Goal: Task Accomplishment & Management: Use online tool/utility

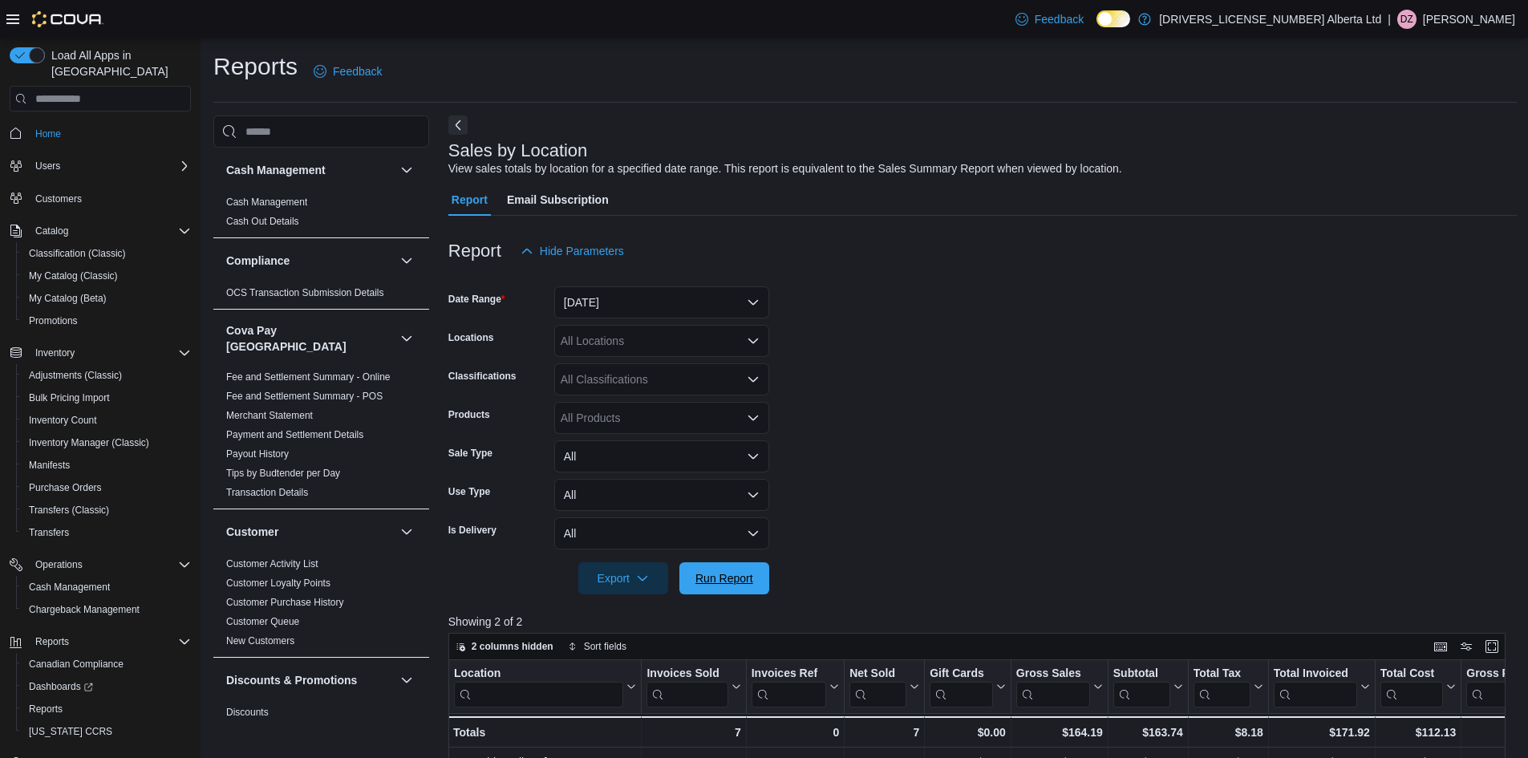
drag, startPoint x: 717, startPoint y: 578, endPoint x: 650, endPoint y: 14, distance: 568.5
click at [717, 576] on span "Run Report" at bounding box center [724, 578] width 58 height 16
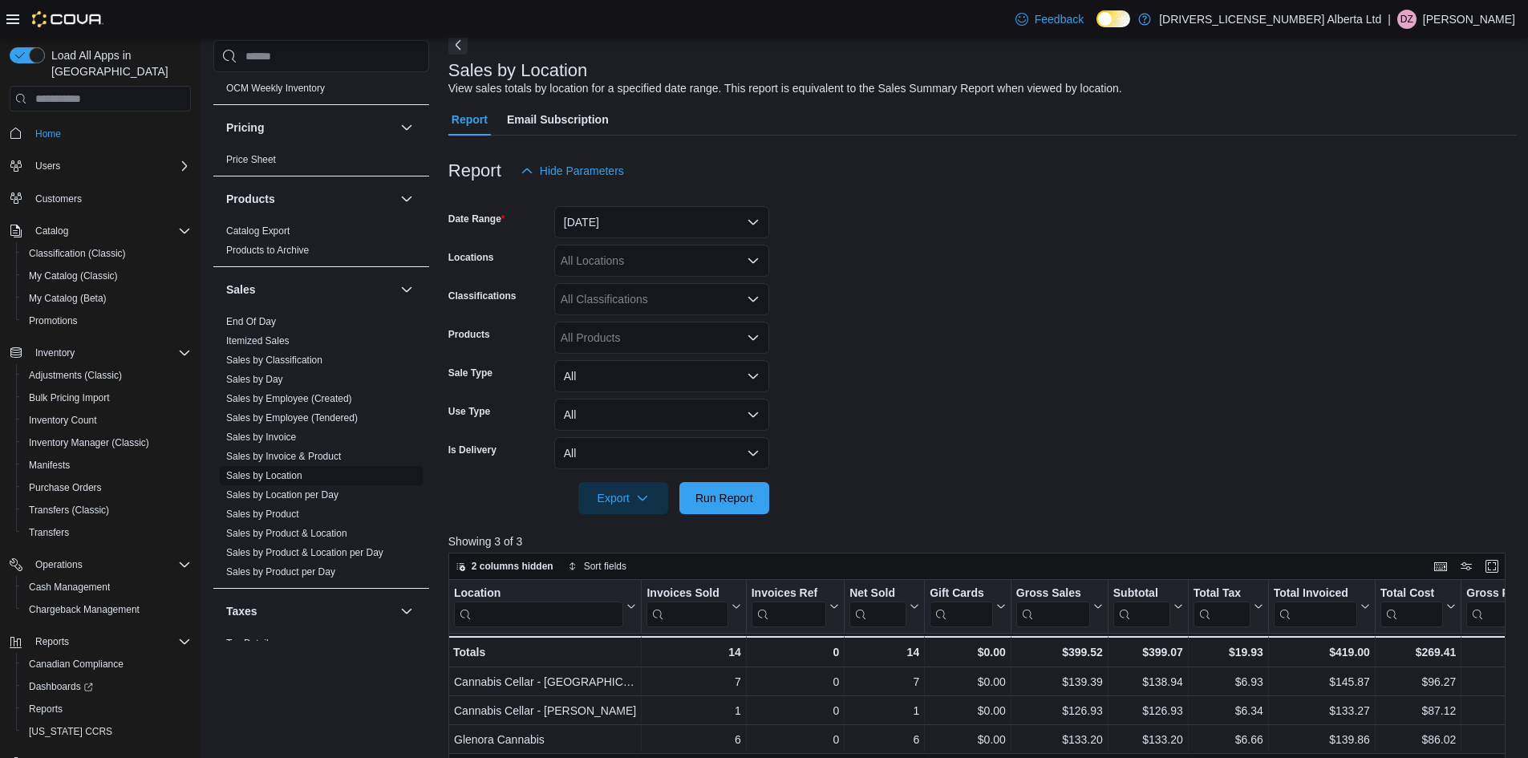
scroll to position [1164, 0]
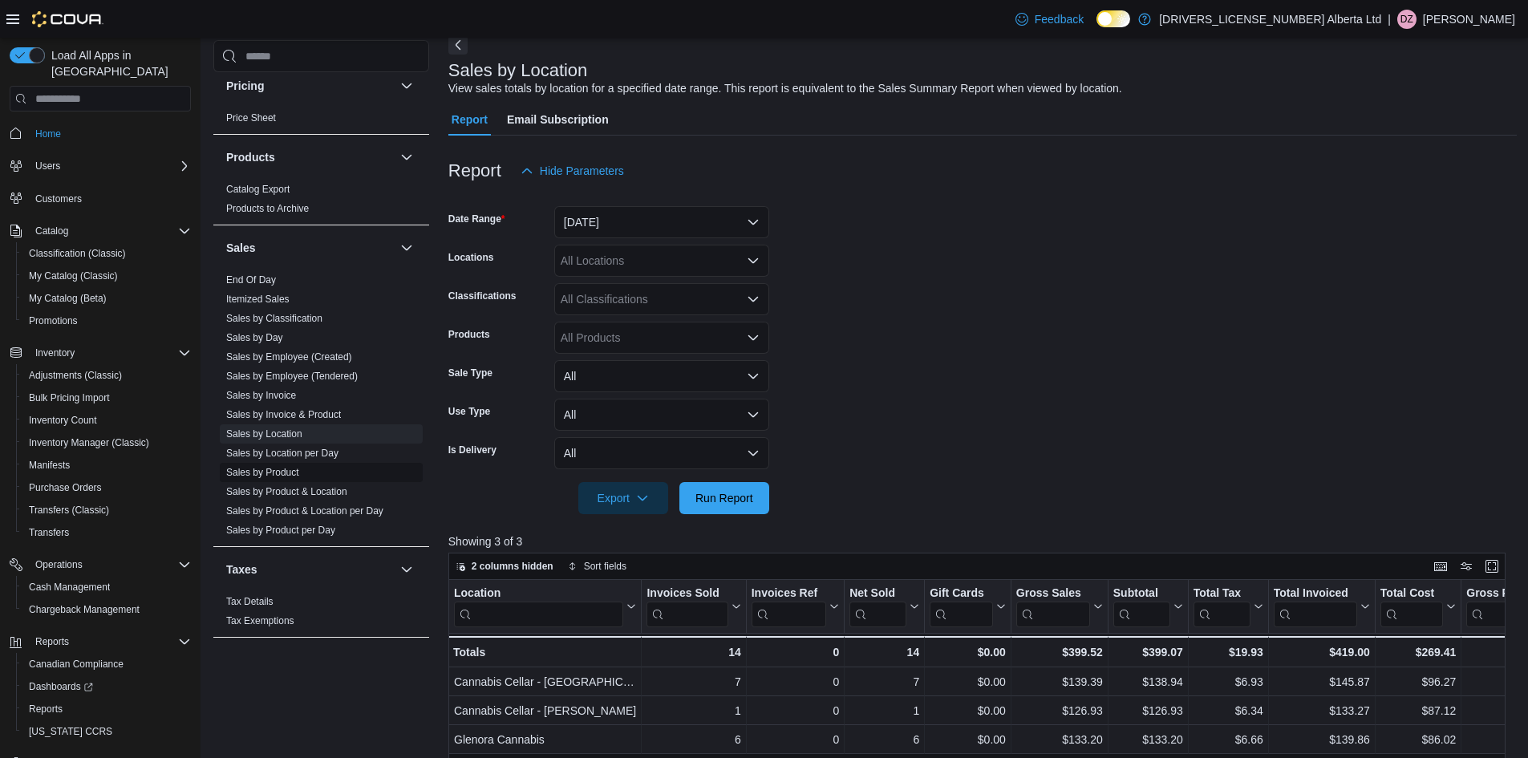
drag, startPoint x: 279, startPoint y: 467, endPoint x: 281, endPoint y: 451, distance: 16.2
click at [279, 463] on span "Sales by Product" at bounding box center [321, 472] width 203 height 19
click at [284, 447] on span "Sales by Location per Day" at bounding box center [321, 452] width 203 height 19
click at [286, 463] on span "Sales by Product" at bounding box center [321, 472] width 203 height 19
click at [286, 467] on link "Sales by Product" at bounding box center [262, 472] width 73 height 11
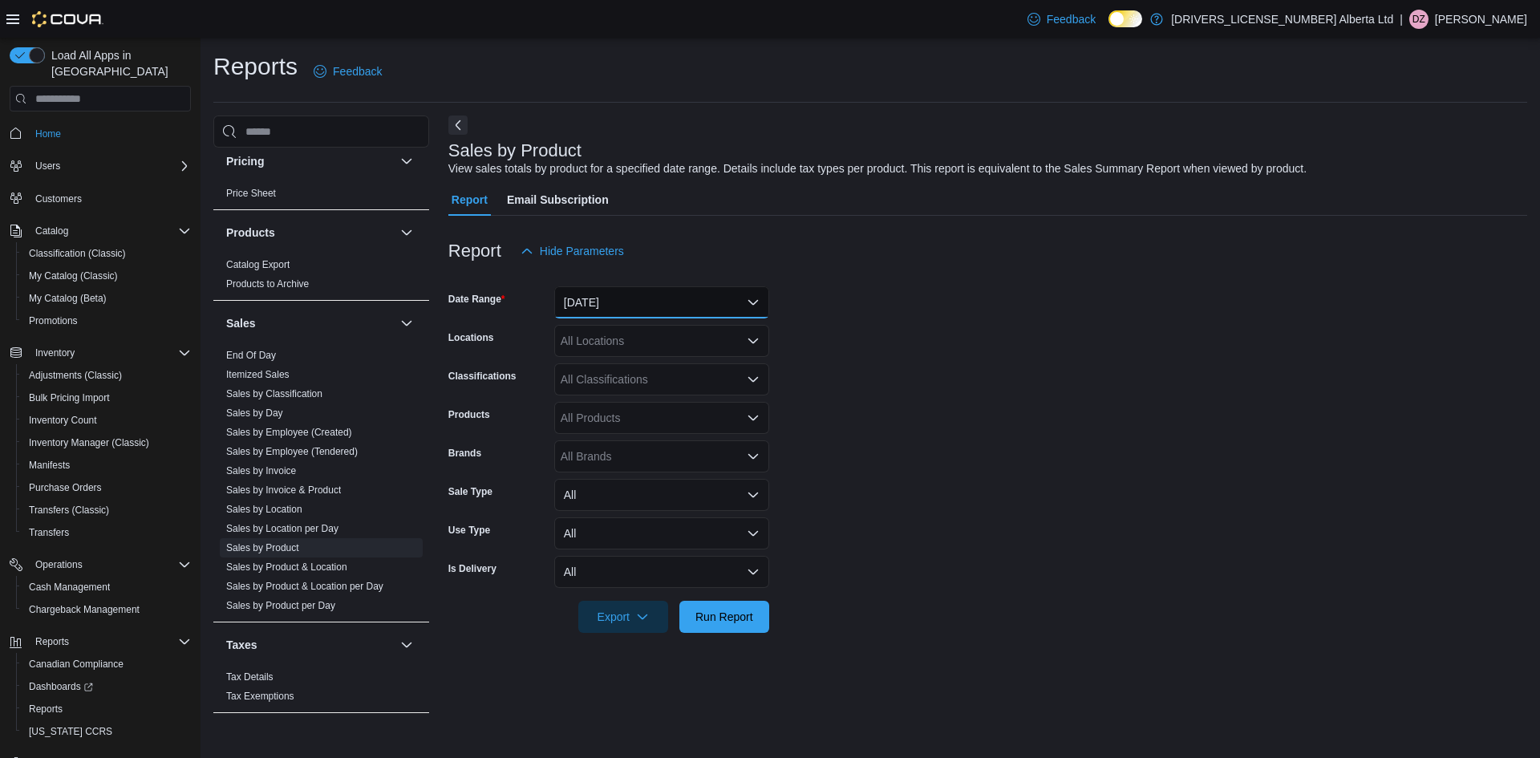
click at [623, 289] on button "[DATE]" at bounding box center [661, 302] width 215 height 32
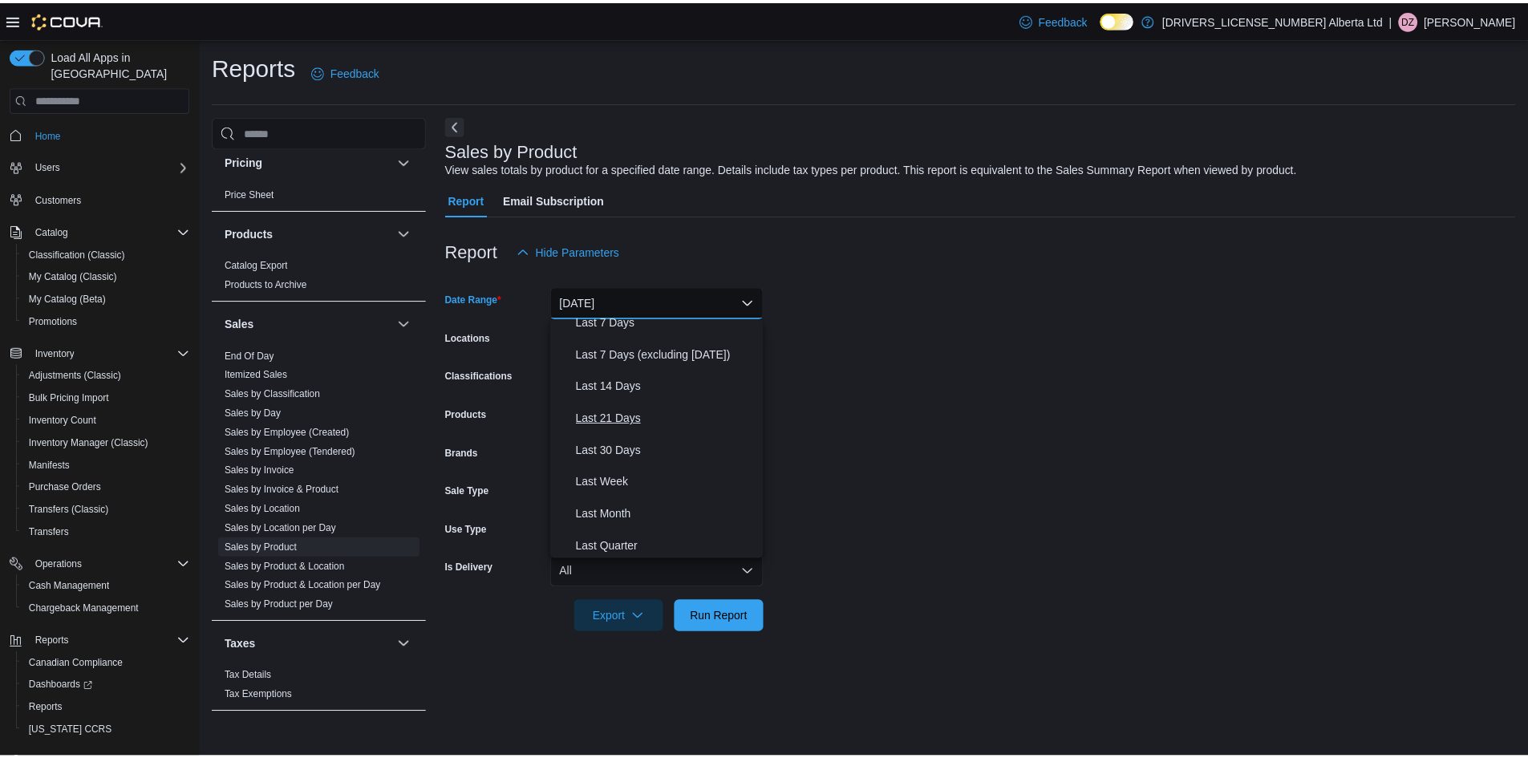
scroll to position [241, 0]
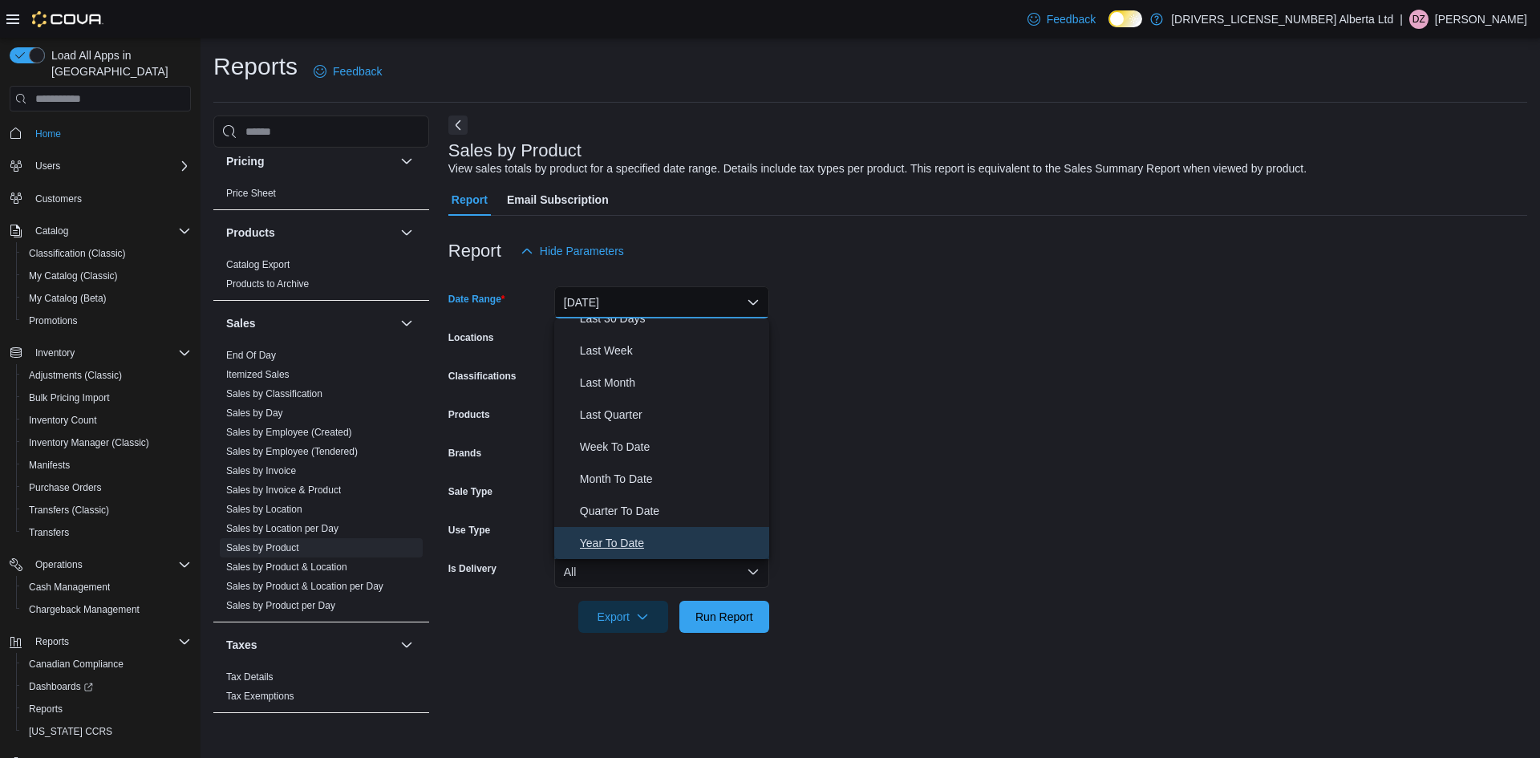
click at [628, 537] on span "Year To Date" at bounding box center [671, 542] width 183 height 19
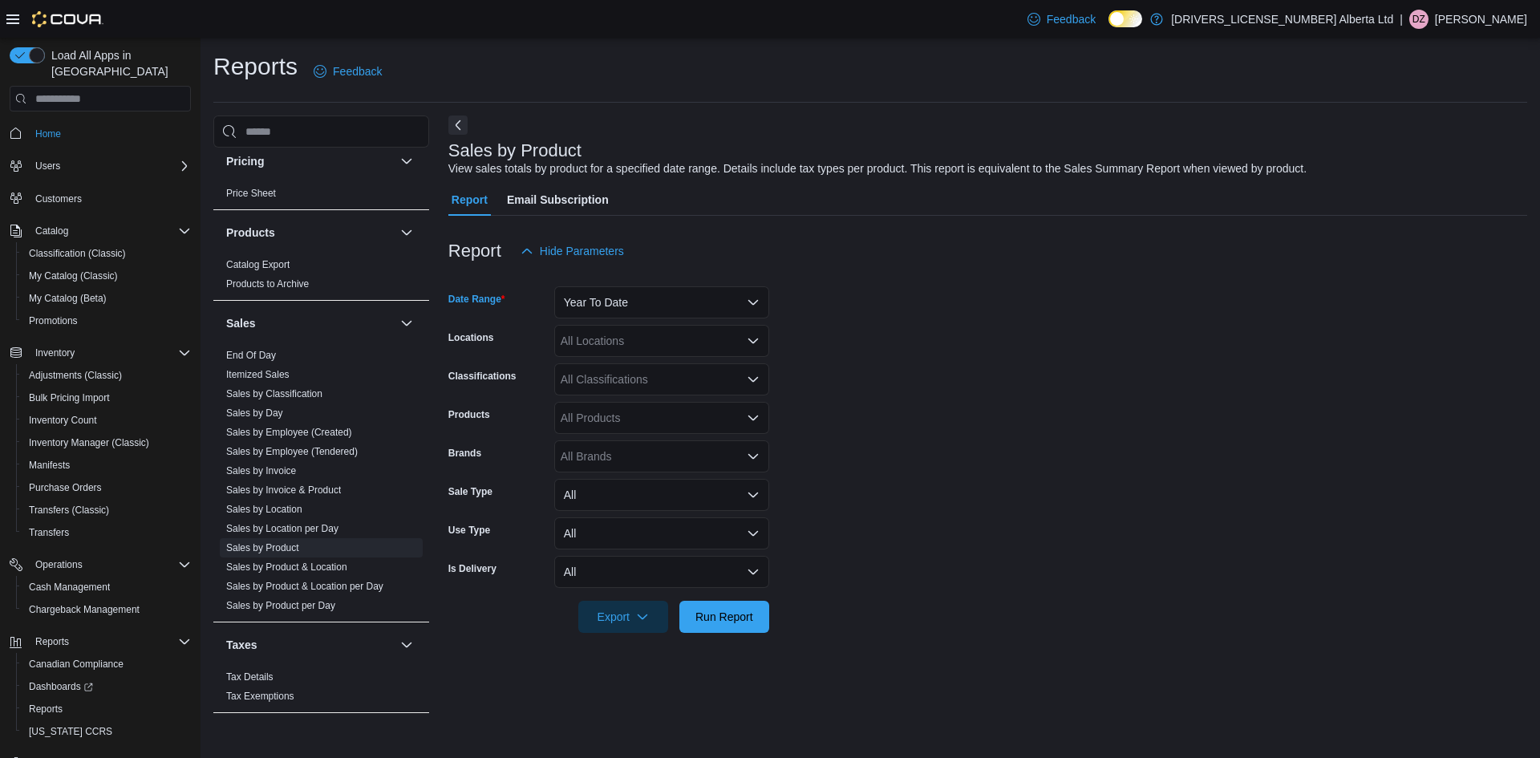
click at [692, 376] on div "All Classifications" at bounding box center [661, 379] width 215 height 32
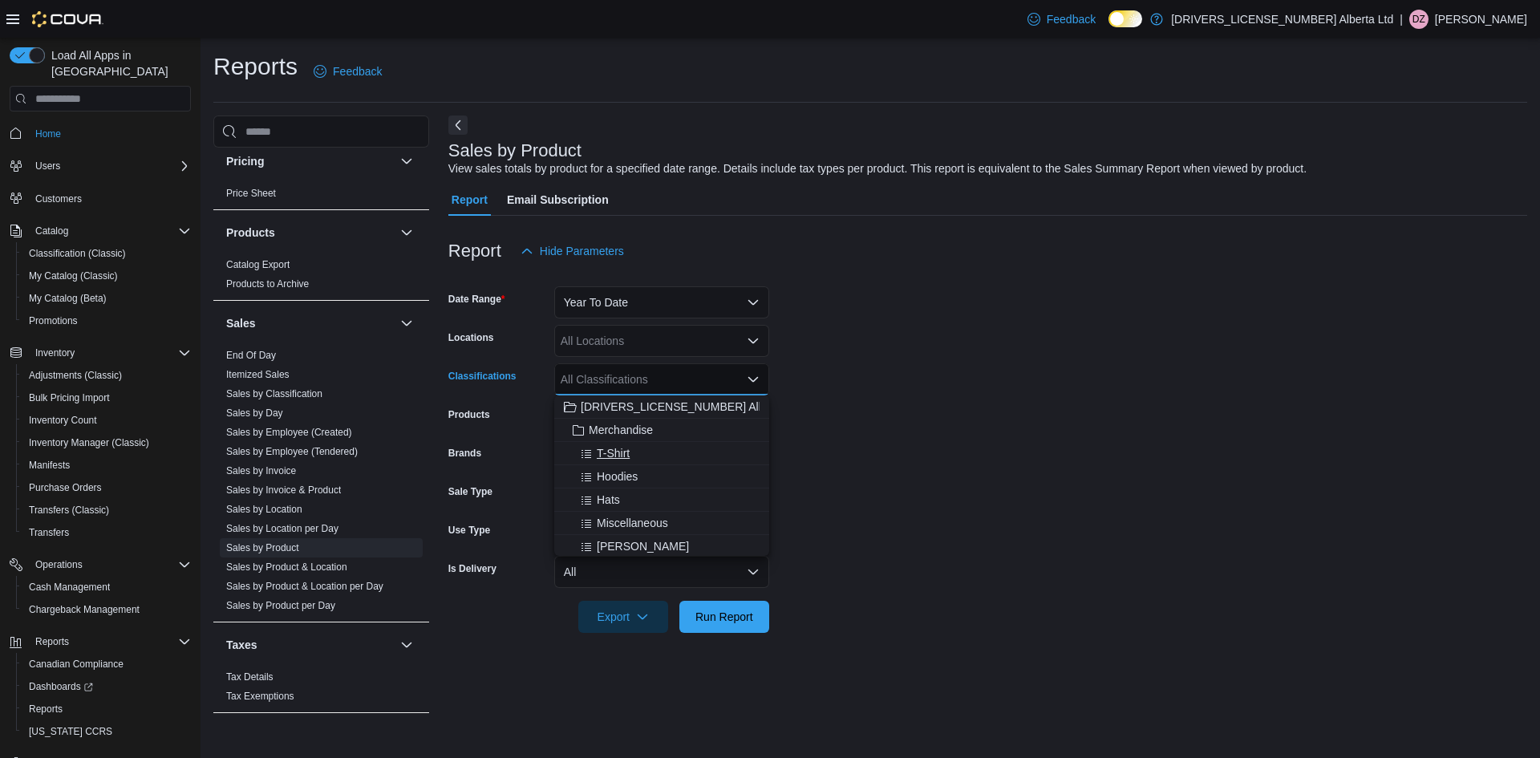
click at [617, 460] on span "T-Shirt" at bounding box center [613, 453] width 33 height 16
click at [686, 622] on button "Run Report" at bounding box center [724, 617] width 90 height 32
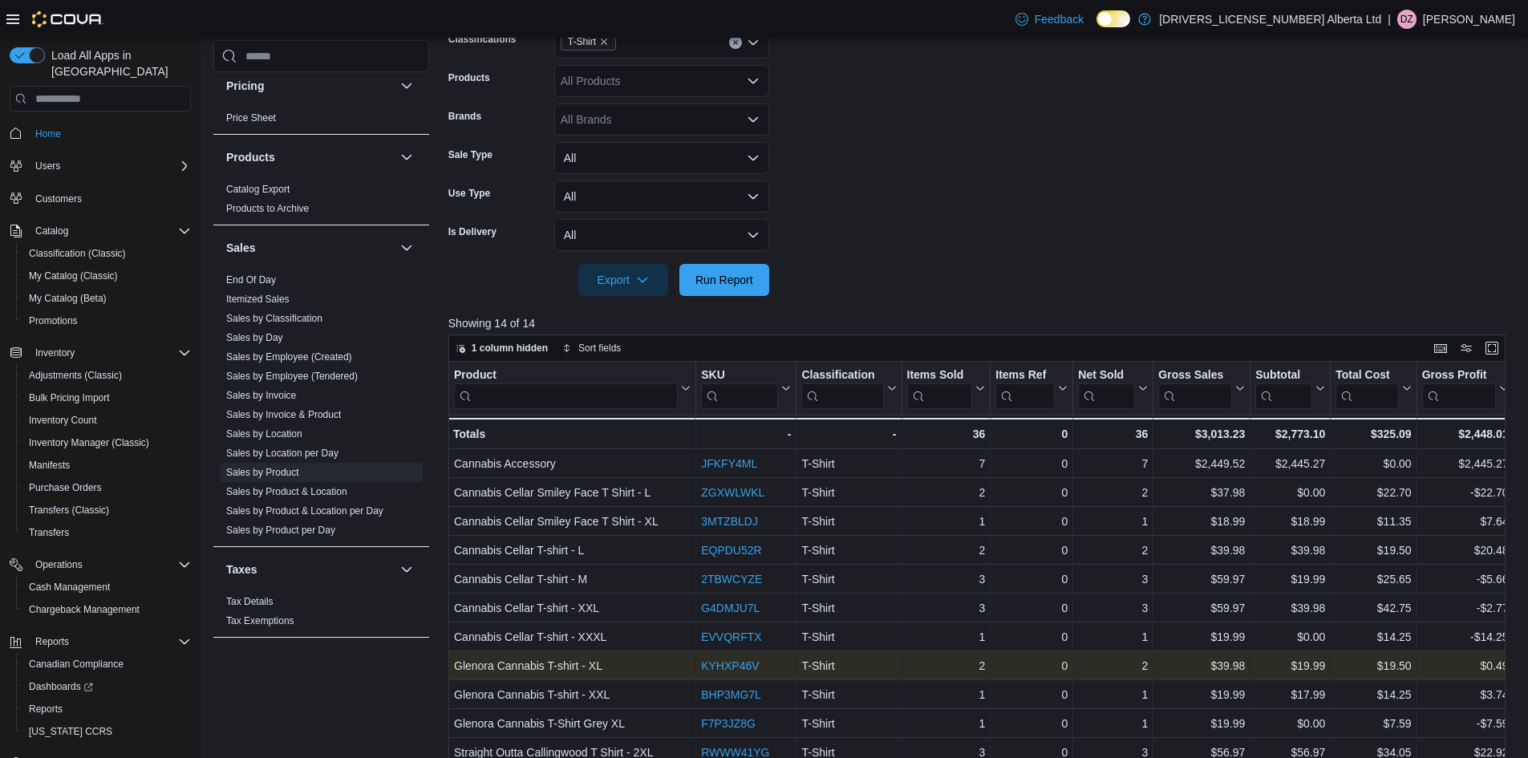
scroll to position [532, 0]
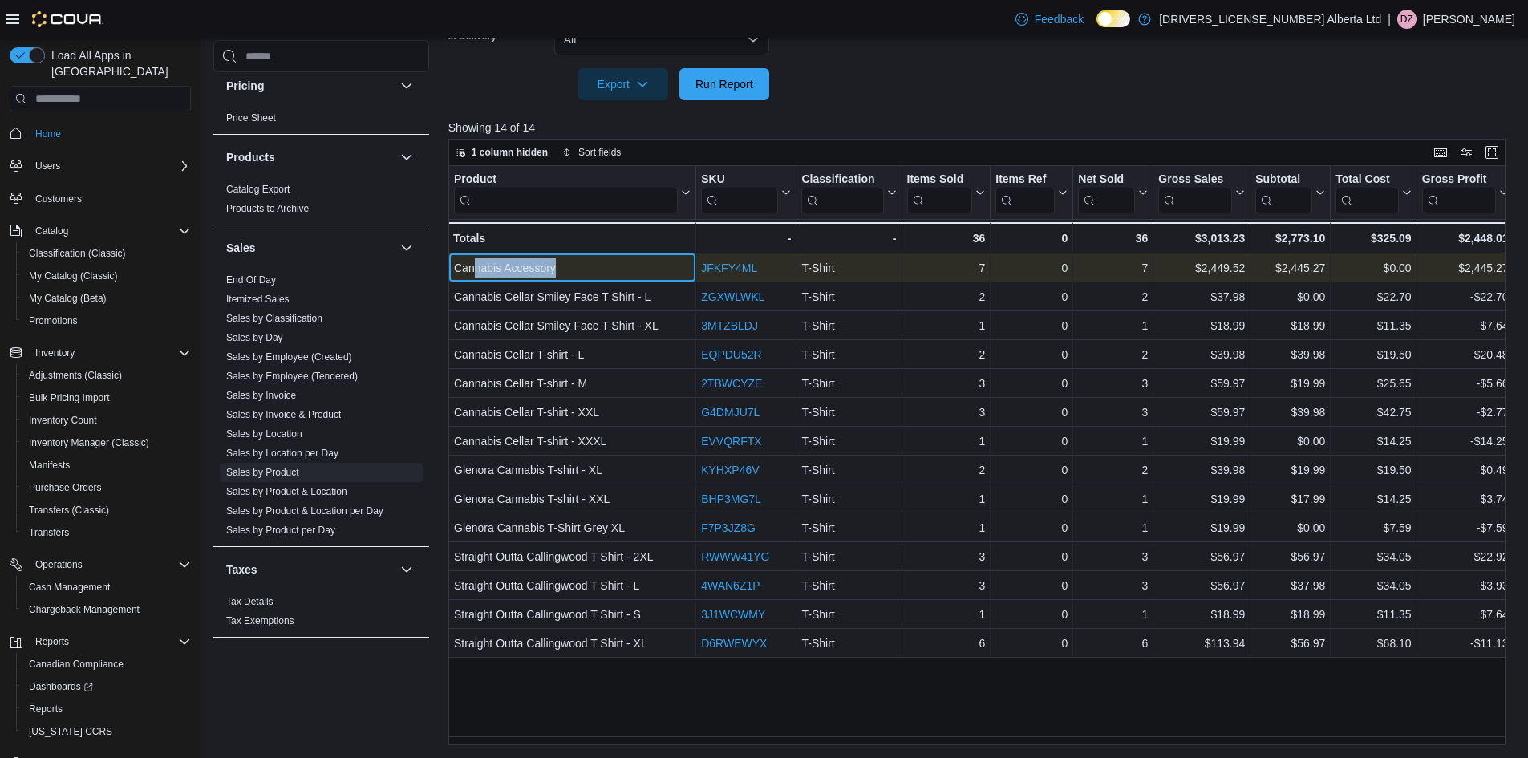
drag, startPoint x: 557, startPoint y: 272, endPoint x: 474, endPoint y: 277, distance: 82.7
click at [474, 277] on div "Cannabis Accessory" at bounding box center [572, 267] width 237 height 19
click at [511, 266] on div "Cannabis Accessory" at bounding box center [572, 267] width 237 height 19
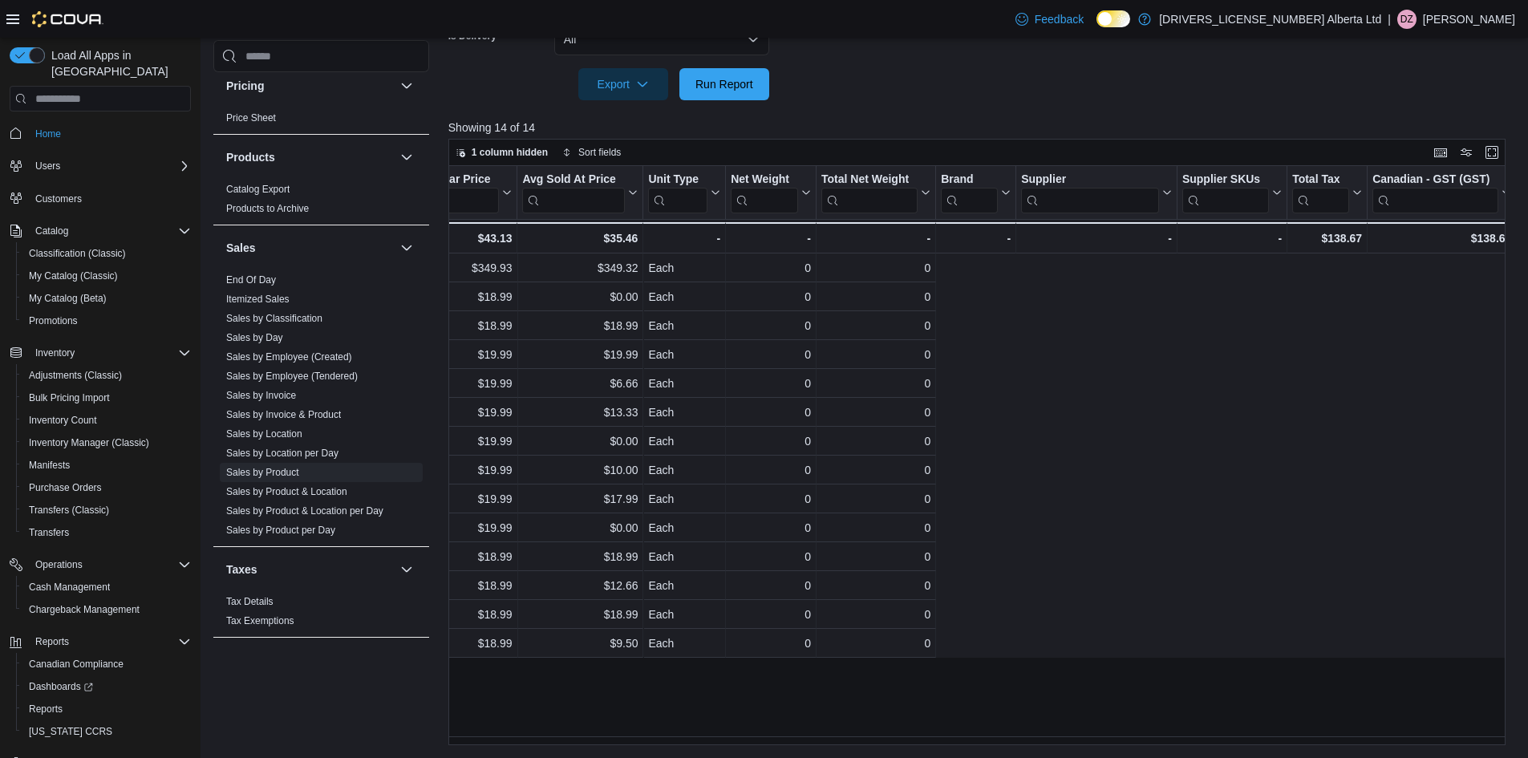
scroll to position [0, 0]
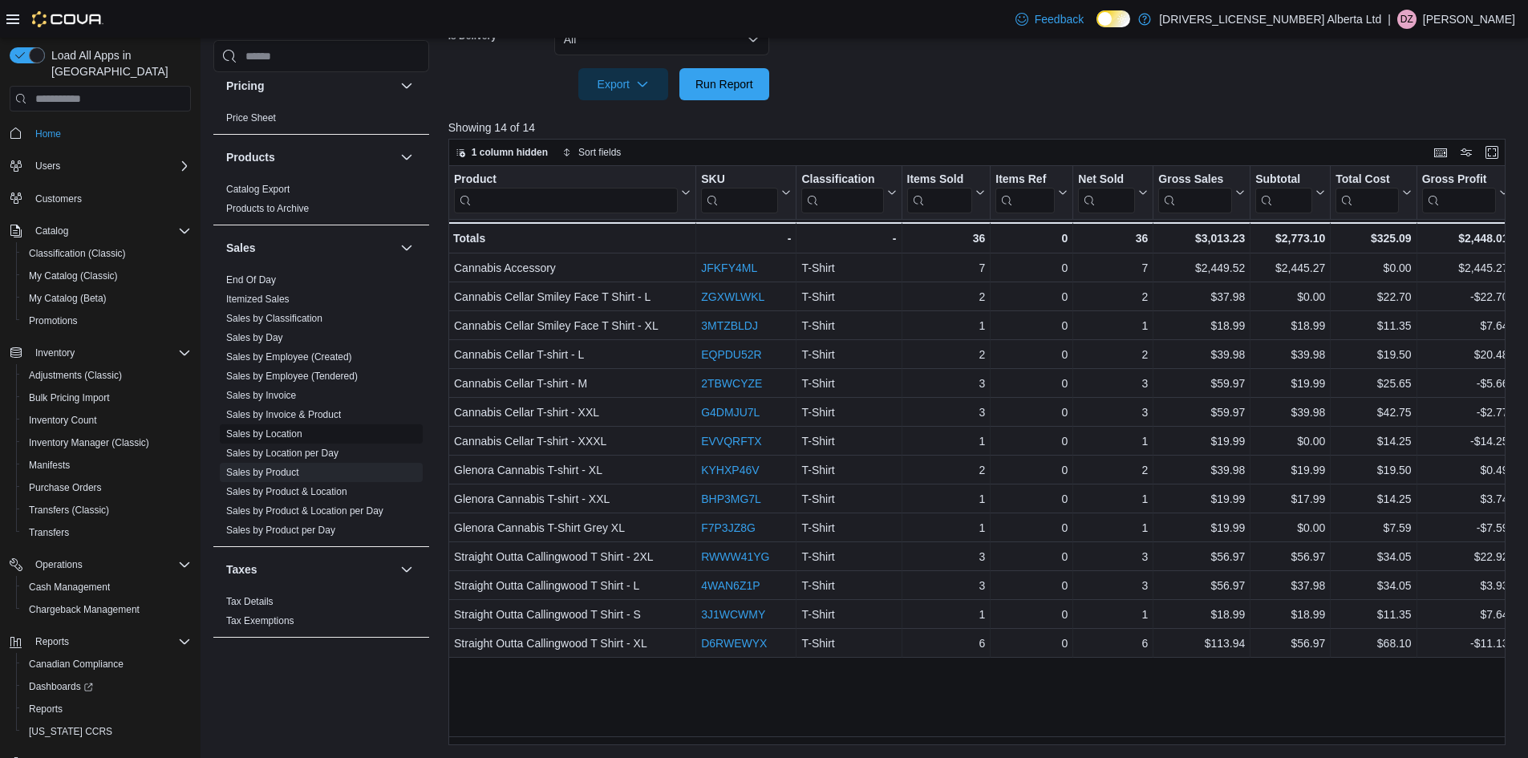
click at [286, 424] on span "Sales by Location" at bounding box center [321, 433] width 203 height 19
click at [281, 428] on link "Sales by Location" at bounding box center [264, 433] width 76 height 11
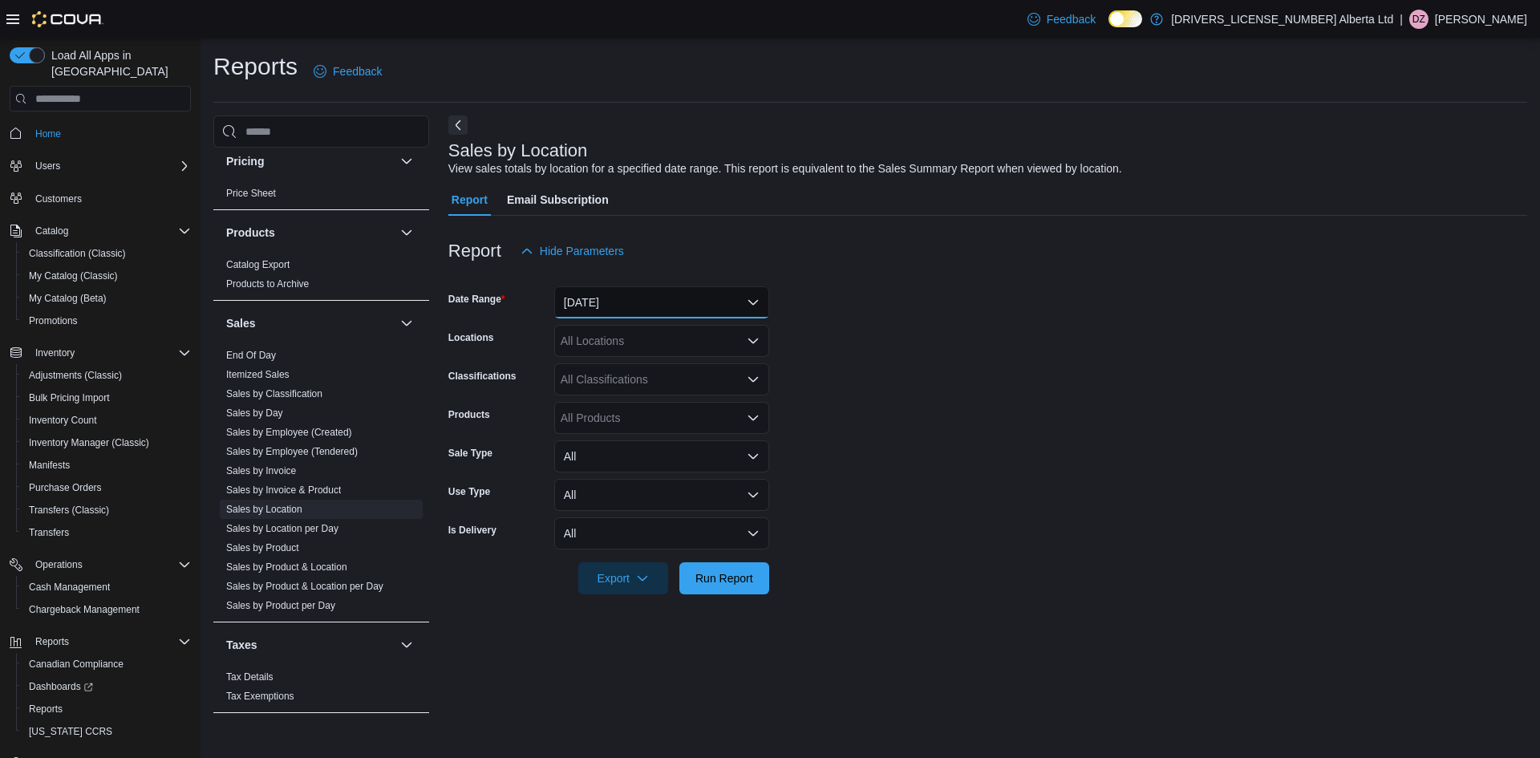
click at [727, 310] on button "[DATE]" at bounding box center [661, 302] width 215 height 32
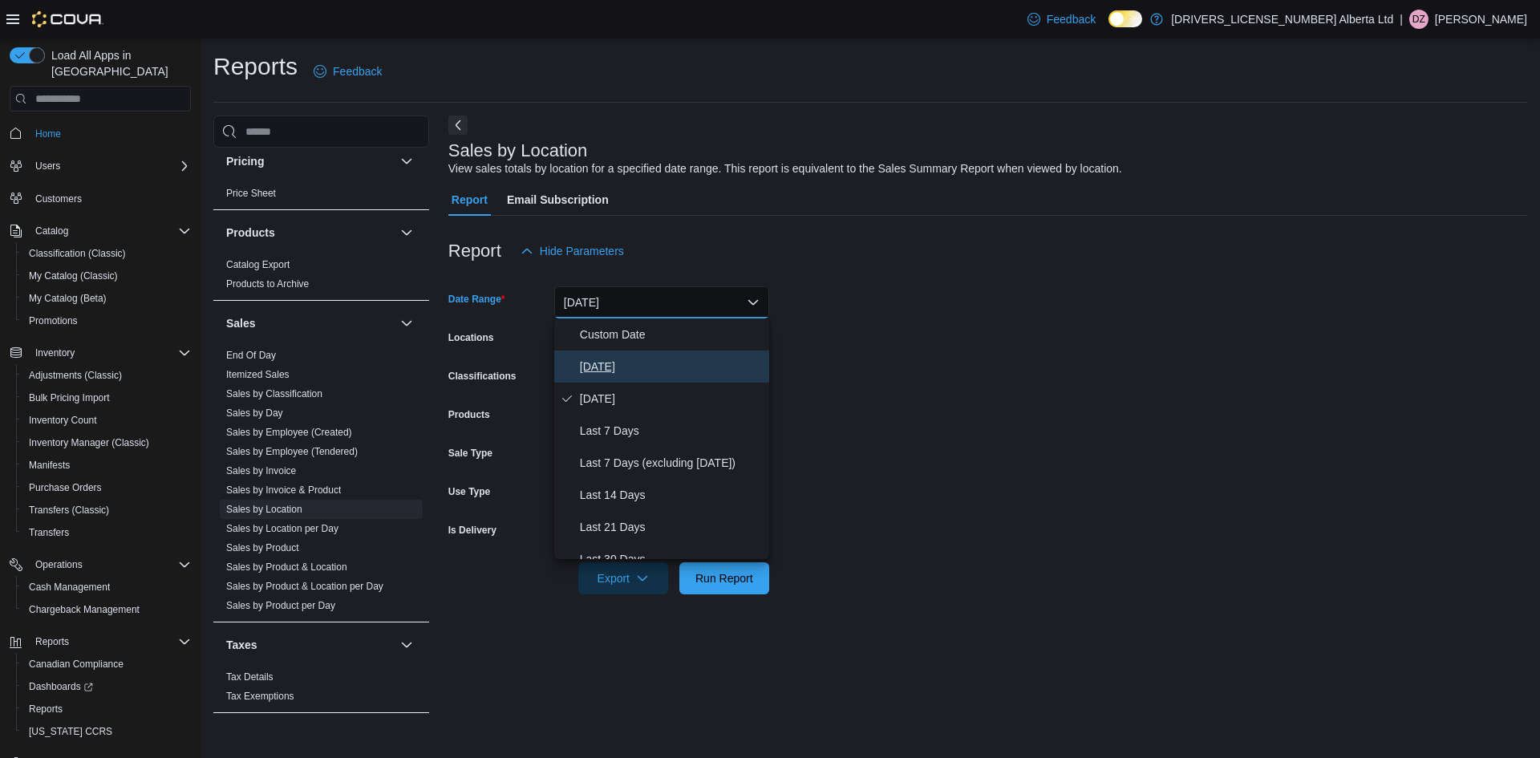
click at [633, 360] on span "[DATE]" at bounding box center [671, 366] width 183 height 19
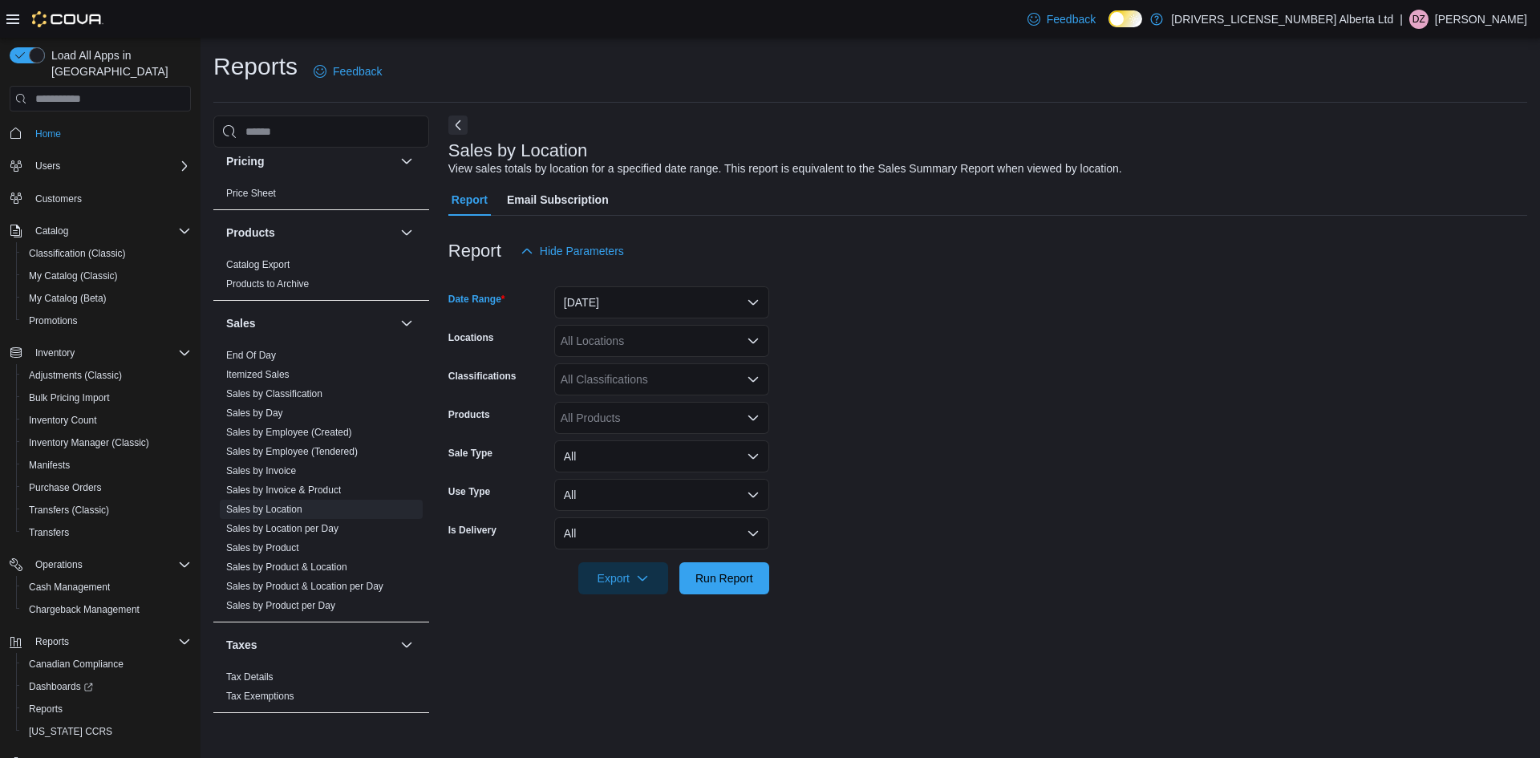
click at [722, 560] on div at bounding box center [987, 555] width 1079 height 13
click at [730, 572] on span "Run Report" at bounding box center [724, 577] width 58 height 16
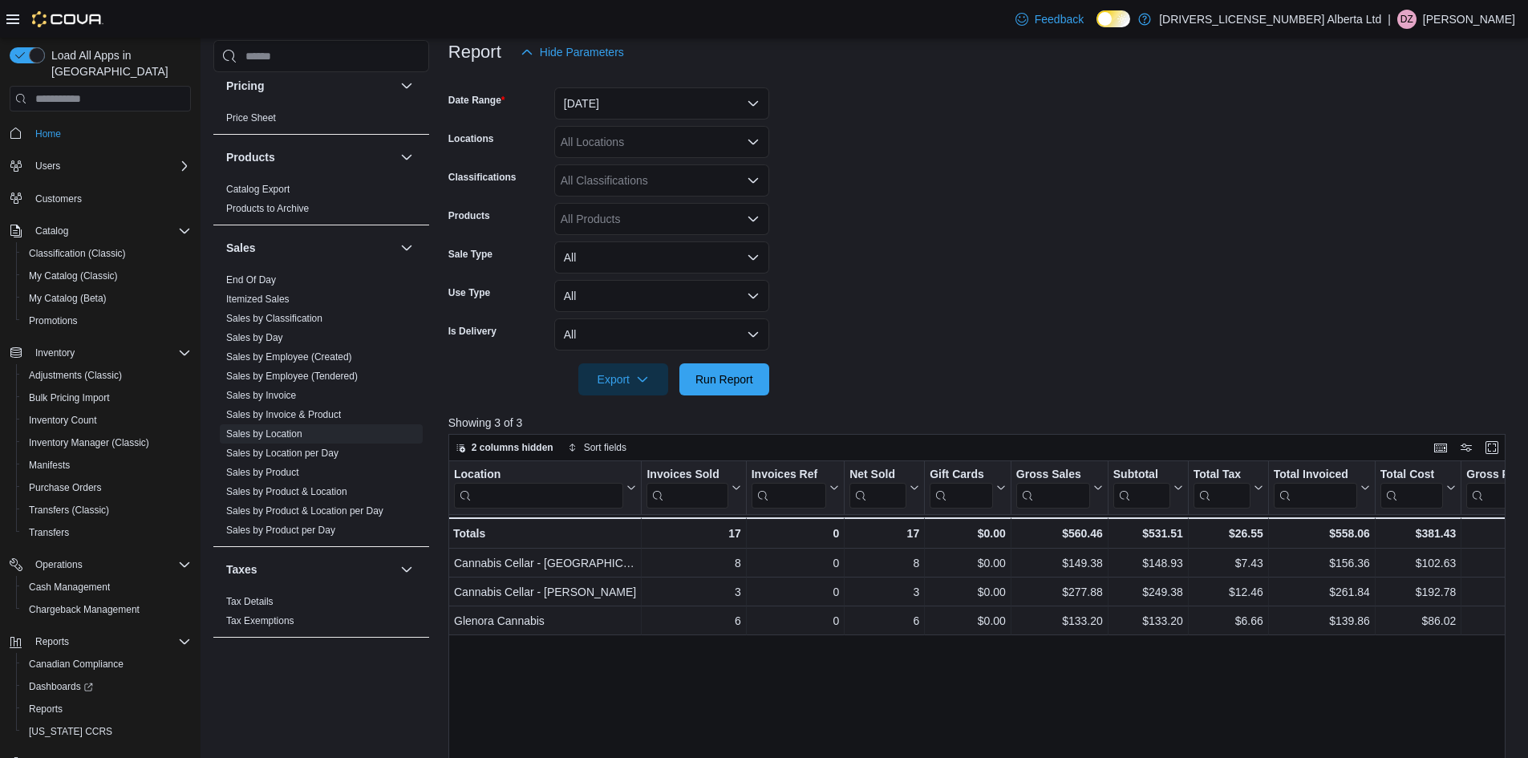
scroll to position [494, 0]
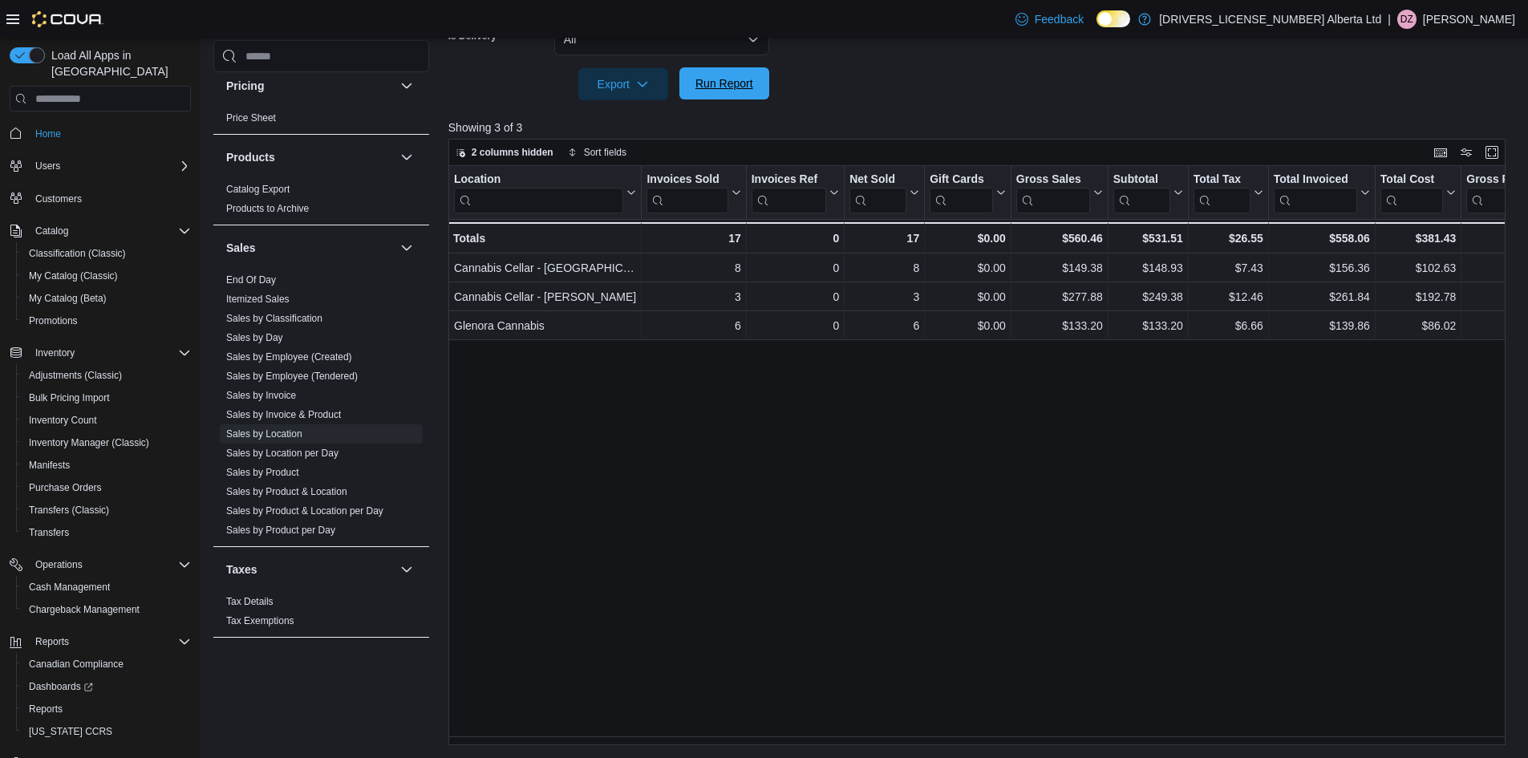
click at [719, 93] on span "Run Report" at bounding box center [724, 83] width 71 height 32
click at [705, 80] on span "Run Report" at bounding box center [724, 83] width 58 height 16
